Goal: Task Accomplishment & Management: Manage account settings

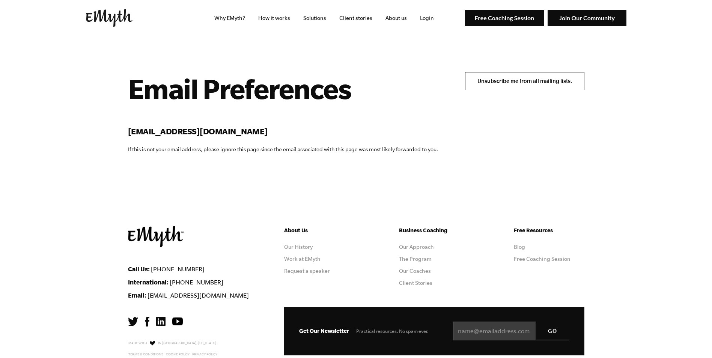
click at [523, 77] on input "Unsubscribe me from all mailing lists." at bounding box center [524, 81] width 119 height 18
click at [521, 86] on input "Unsubscribe me from all mailing lists." at bounding box center [524, 81] width 119 height 18
click at [503, 84] on input "Unsubscribe me from all mailing lists." at bounding box center [524, 81] width 119 height 18
